Goal: Task Accomplishment & Management: Use online tool/utility

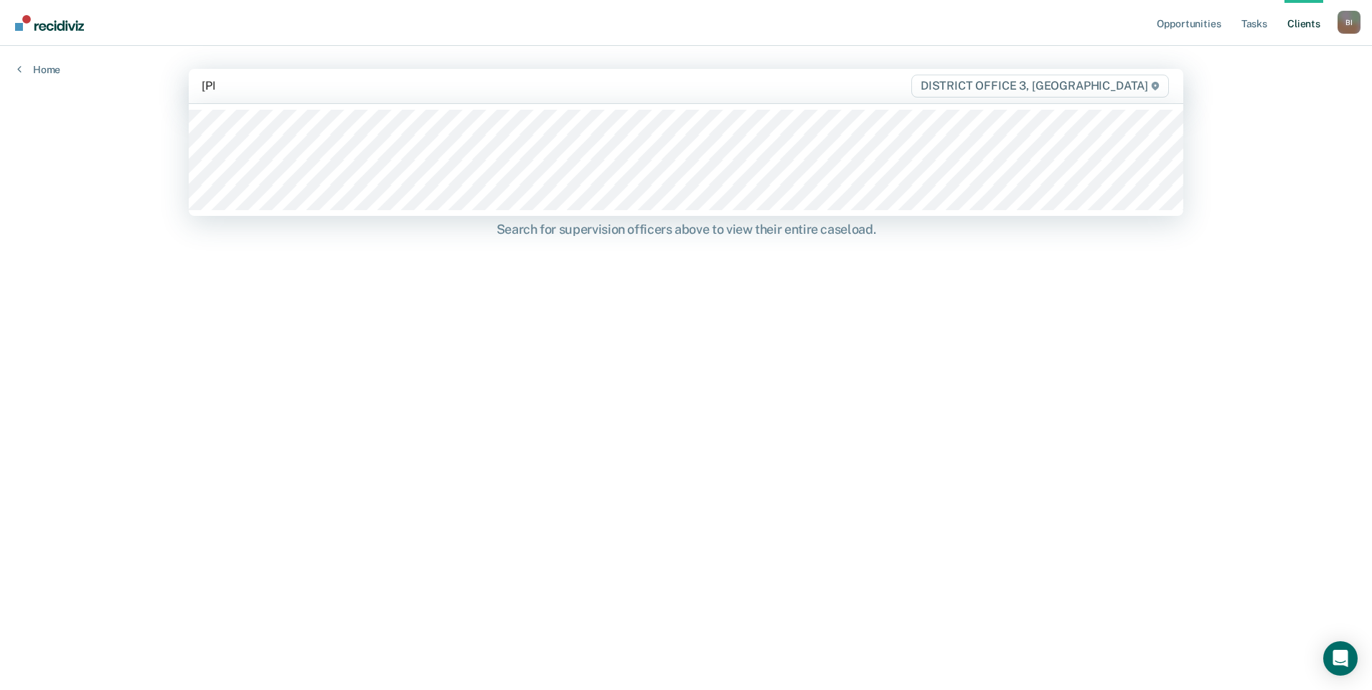
type input "[PERSON_NAME]"
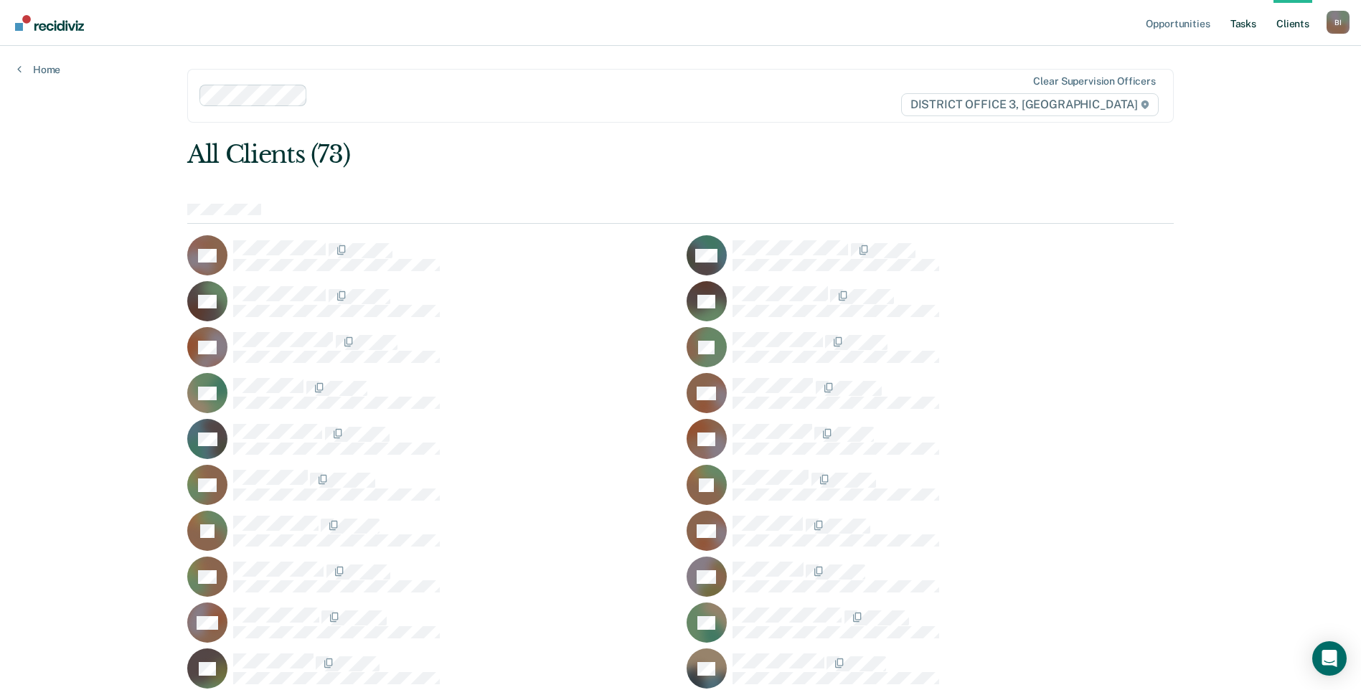
click at [1250, 21] on link "Tasks" at bounding box center [1244, 23] width 32 height 46
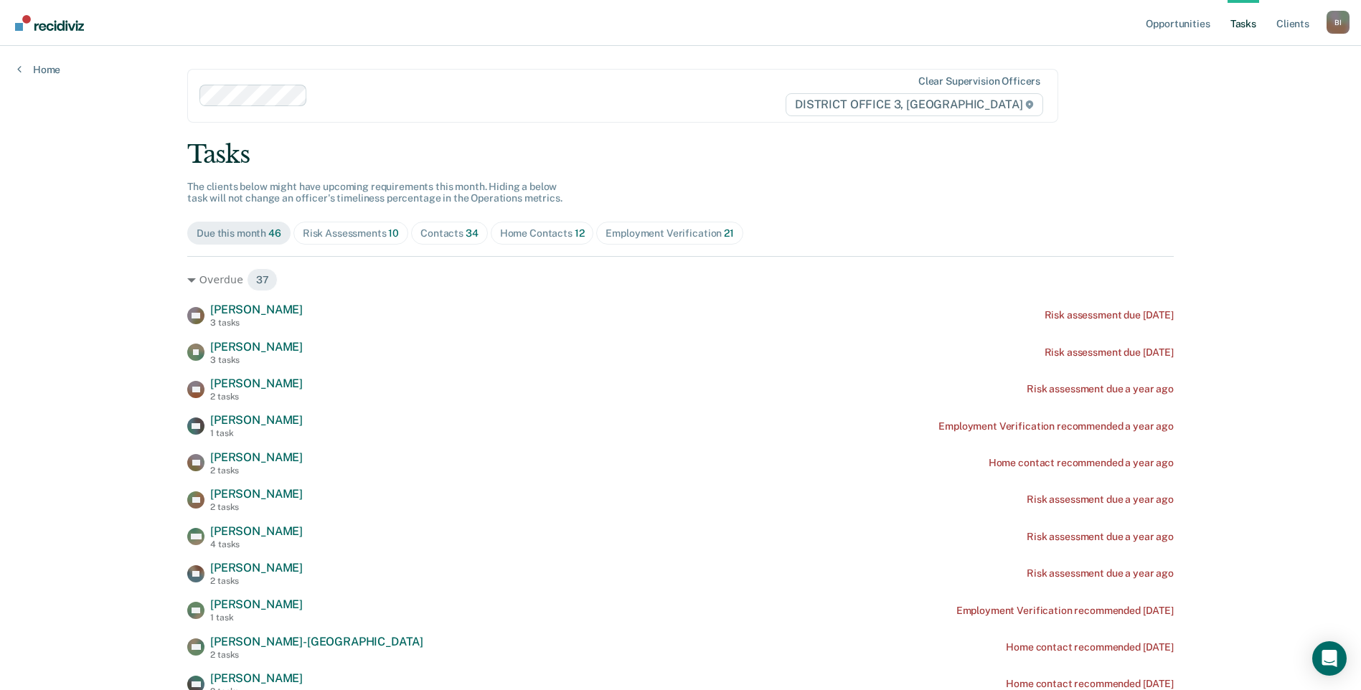
click at [456, 245] on span "Contacts 34" at bounding box center [449, 233] width 77 height 23
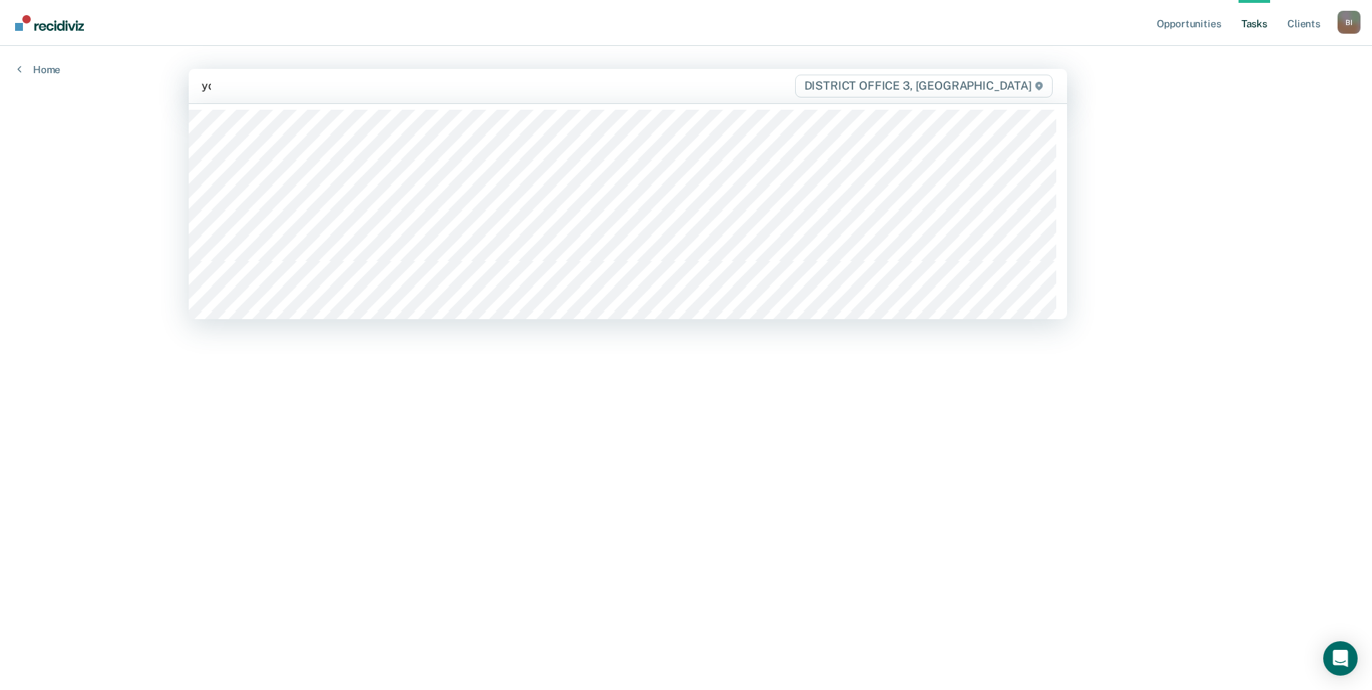
type input "you"
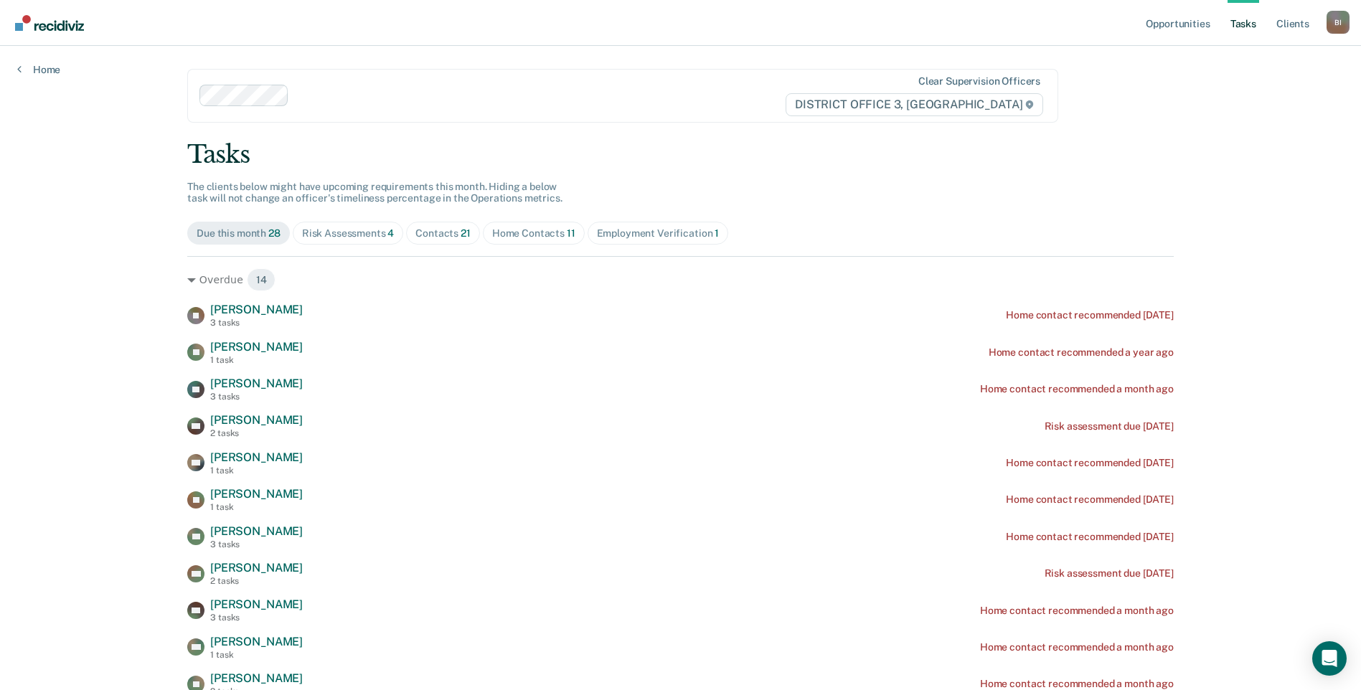
click at [793, 235] on div "Due this month 28 Risk Assessments 4 Contacts 21 Home Contacts 11 Employment Ve…" at bounding box center [680, 233] width 987 height 23
click at [693, 233] on div "Employment Verification 1" at bounding box center [658, 234] width 123 height 12
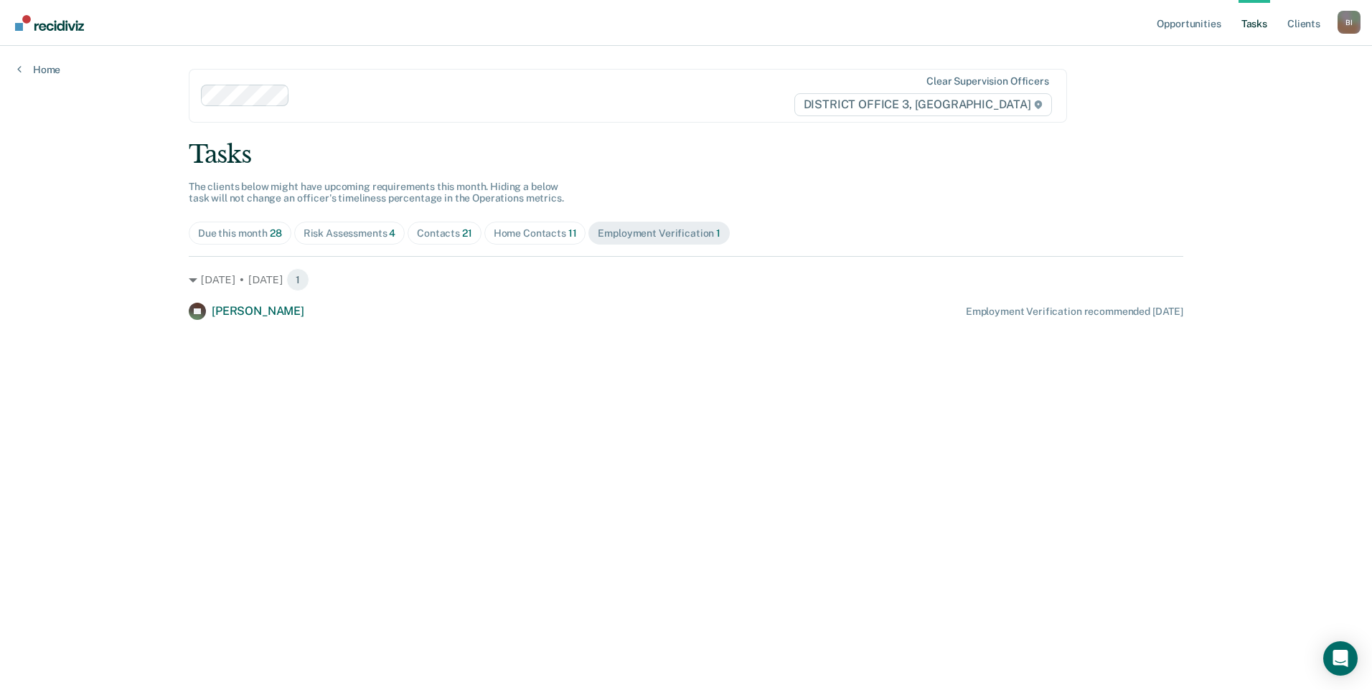
click at [518, 234] on div "Home Contacts 11" at bounding box center [535, 234] width 83 height 12
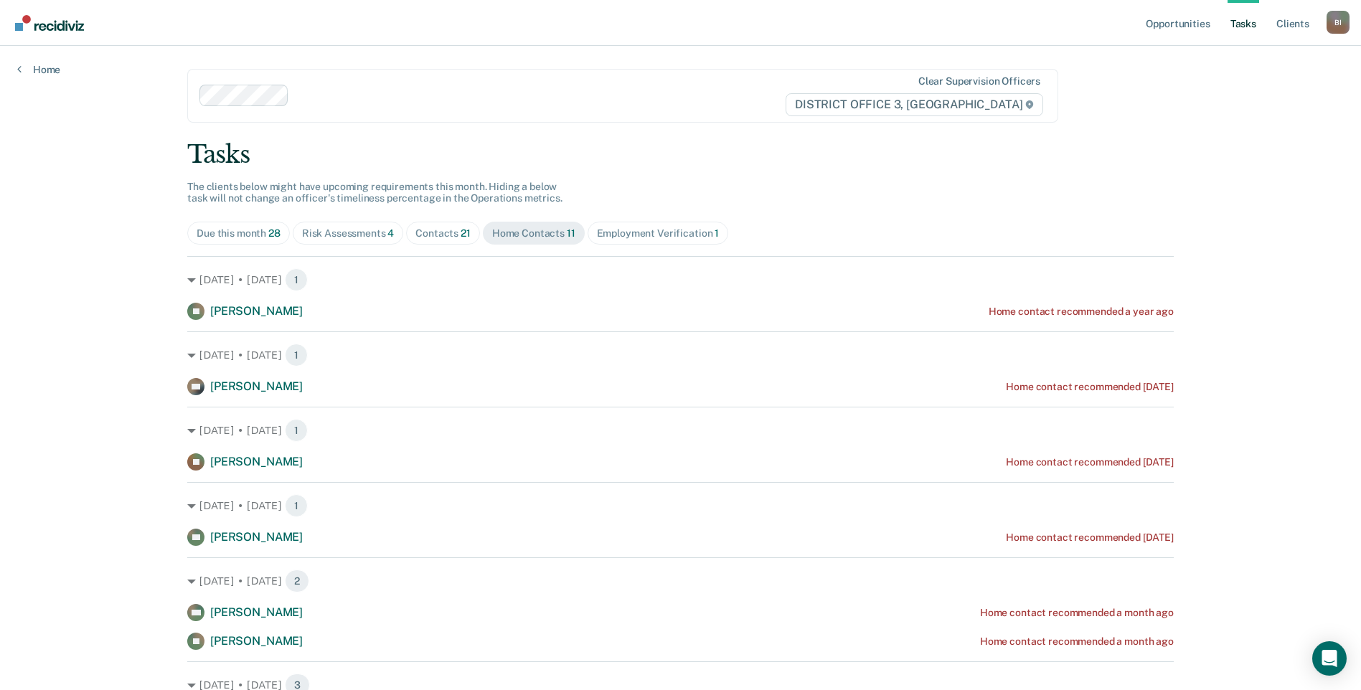
click at [454, 234] on div "Contacts 21" at bounding box center [443, 234] width 55 height 12
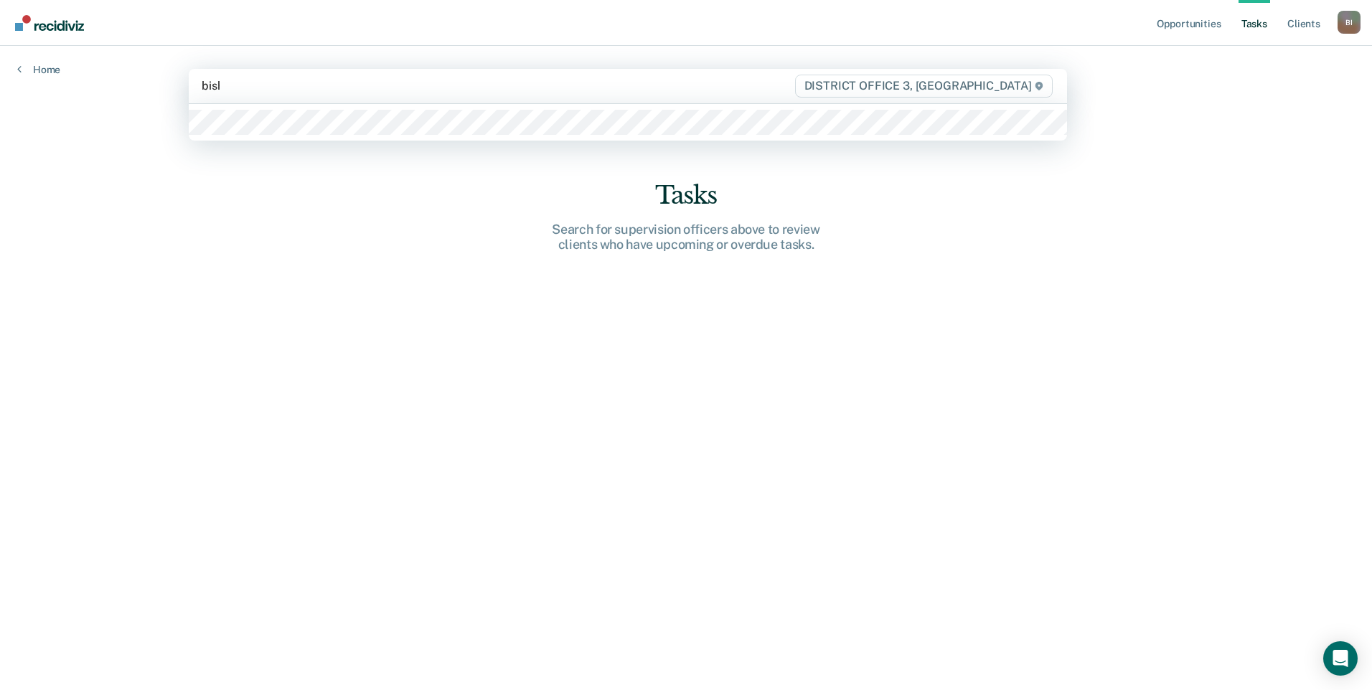
type input "[PERSON_NAME]"
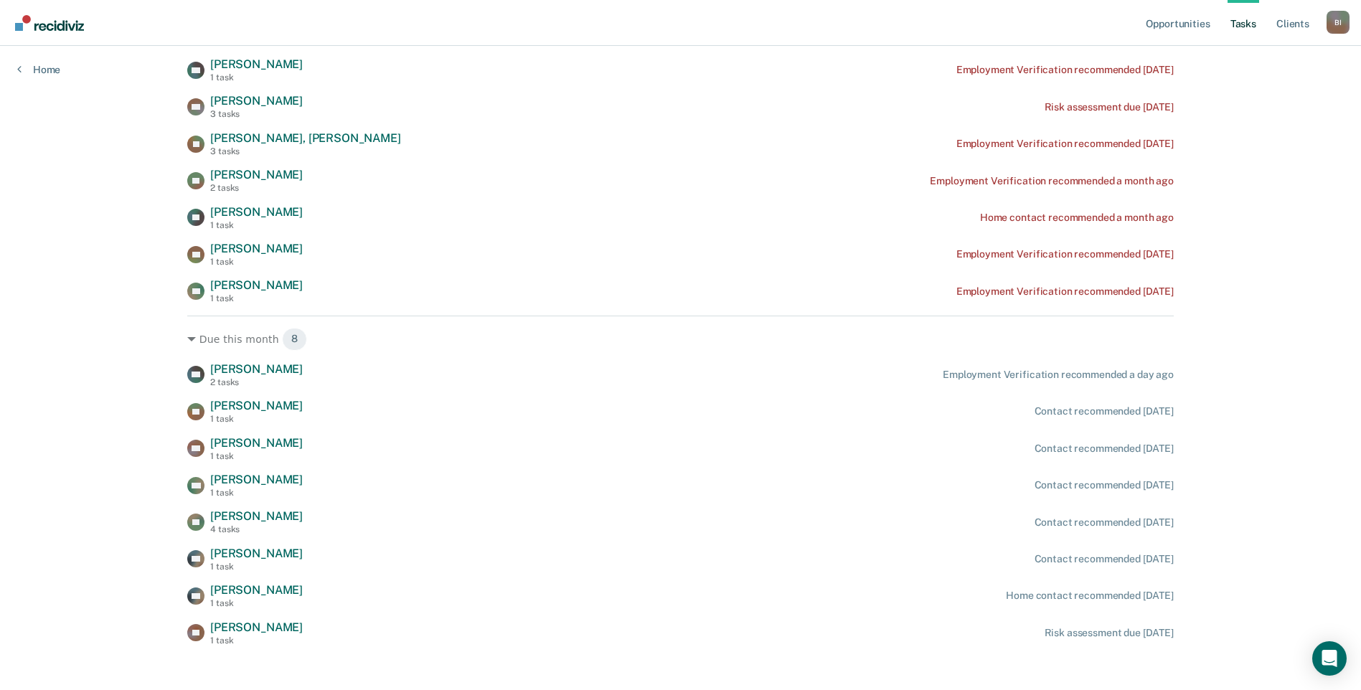
scroll to position [812, 0]
